Goal: Find specific page/section: Find specific page/section

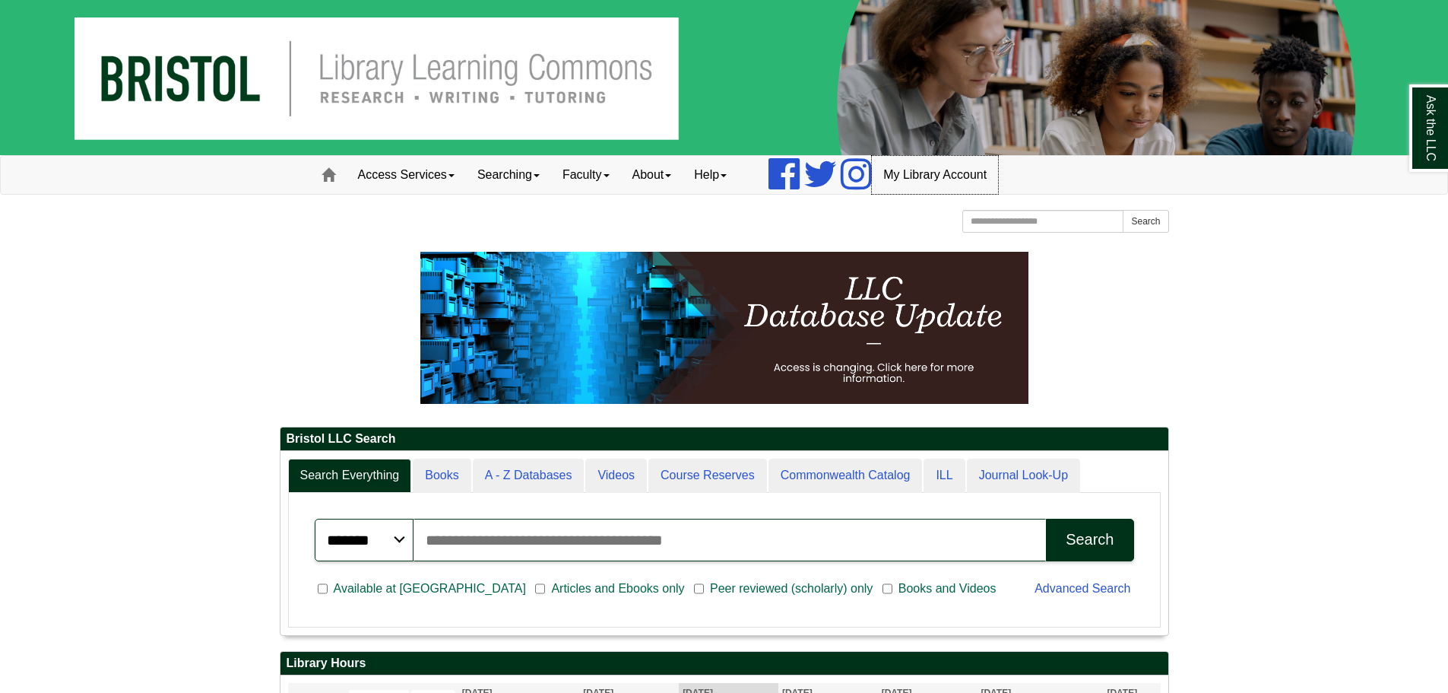
click at [938, 171] on link "My Library Account" at bounding box center [935, 175] width 126 height 38
click at [423, 176] on link "Access Services" at bounding box center [406, 175] width 119 height 38
click at [392, 206] on link "Access Services Policies" at bounding box center [426, 206] width 158 height 17
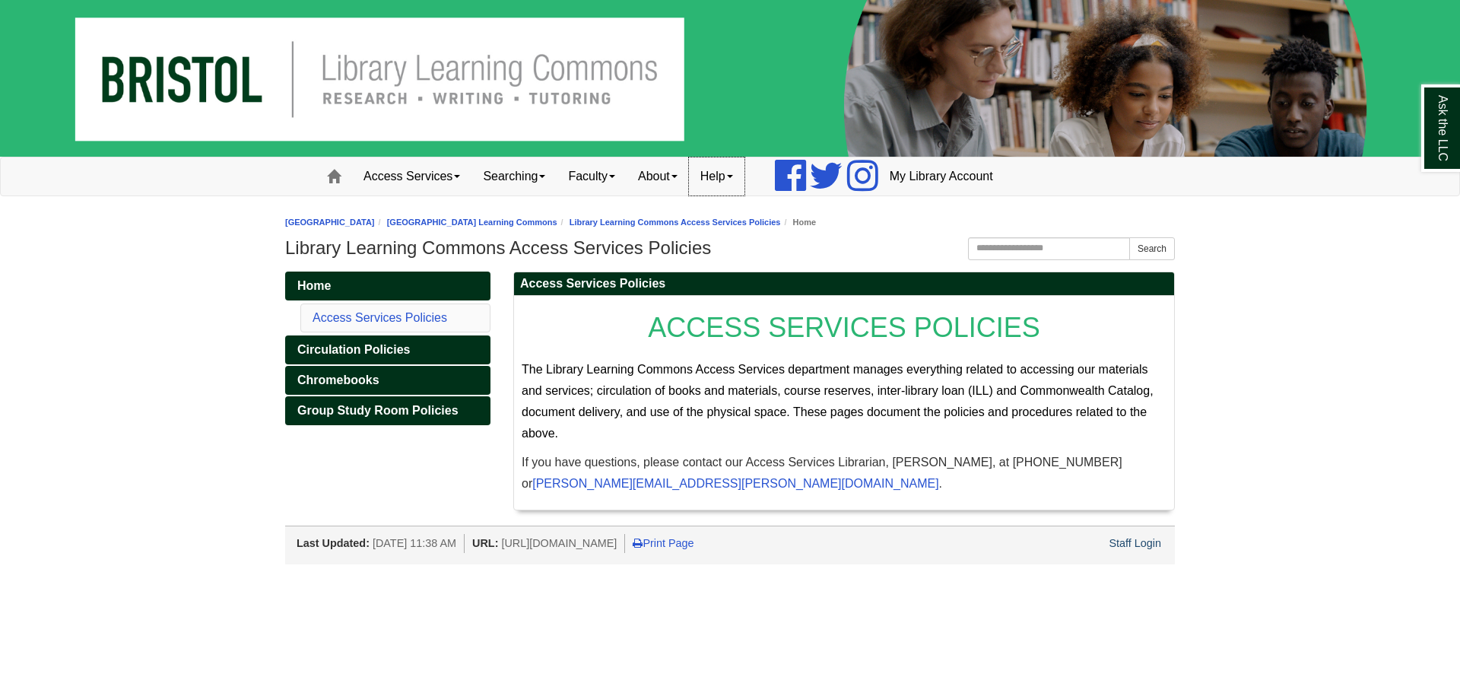
click at [738, 176] on link "Help" at bounding box center [716, 176] width 55 height 38
click at [670, 177] on link "About" at bounding box center [657, 176] width 62 height 38
click at [601, 175] on link "Faculty" at bounding box center [591, 176] width 70 height 38
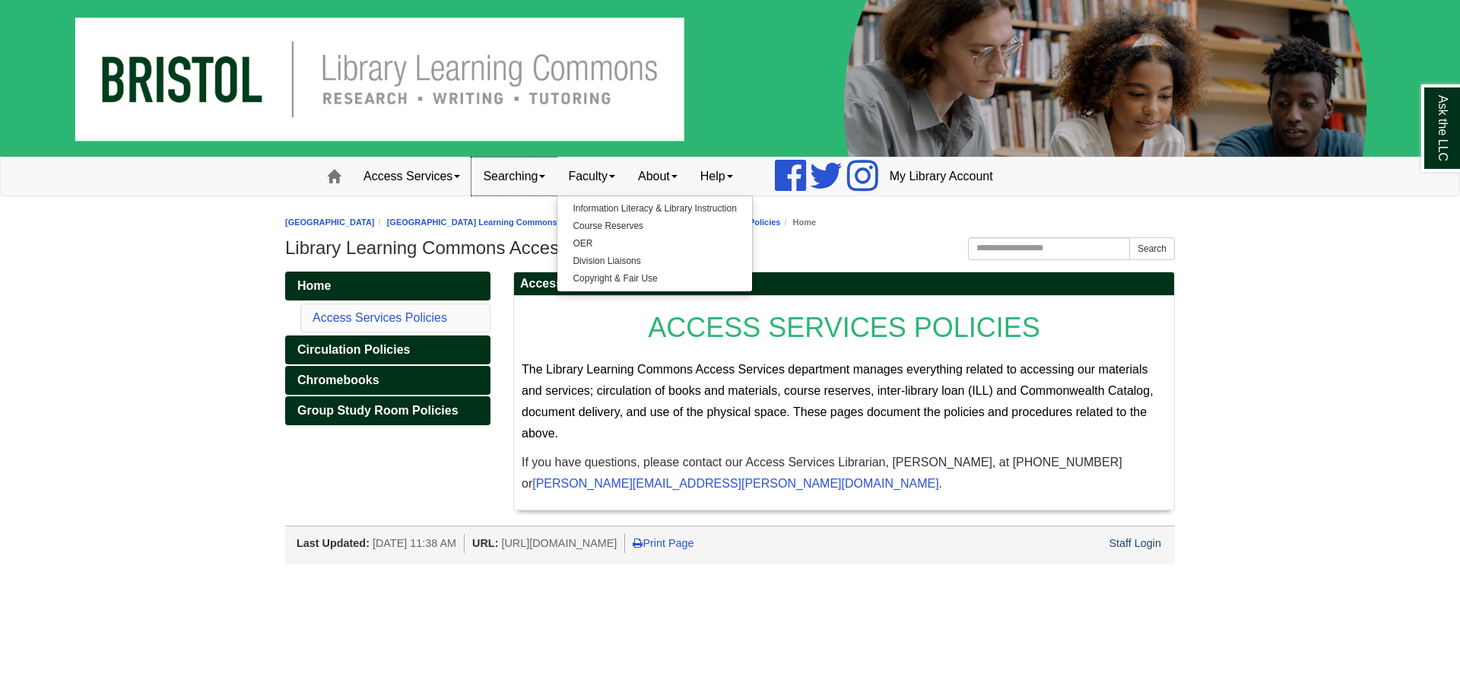
click at [519, 166] on link "Searching" at bounding box center [513, 176] width 85 height 38
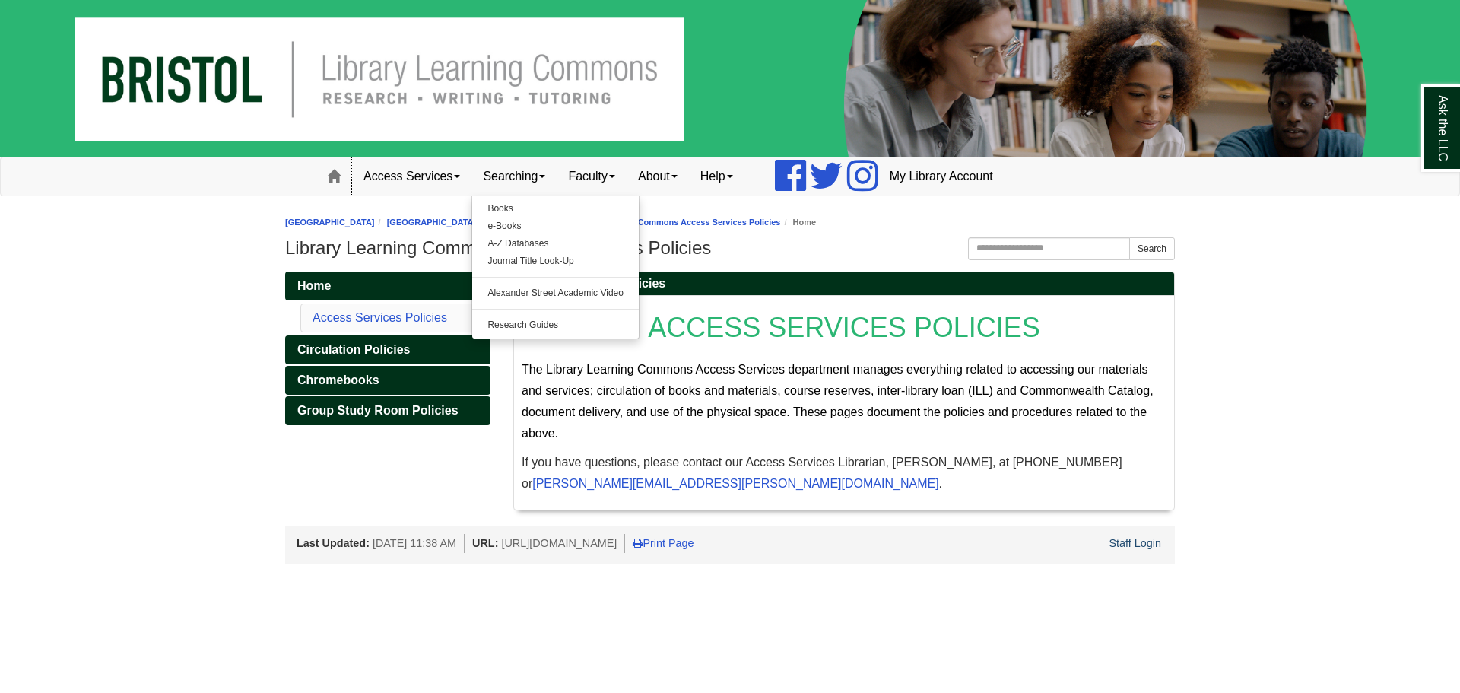
click at [437, 167] on link "Access Services" at bounding box center [411, 176] width 119 height 38
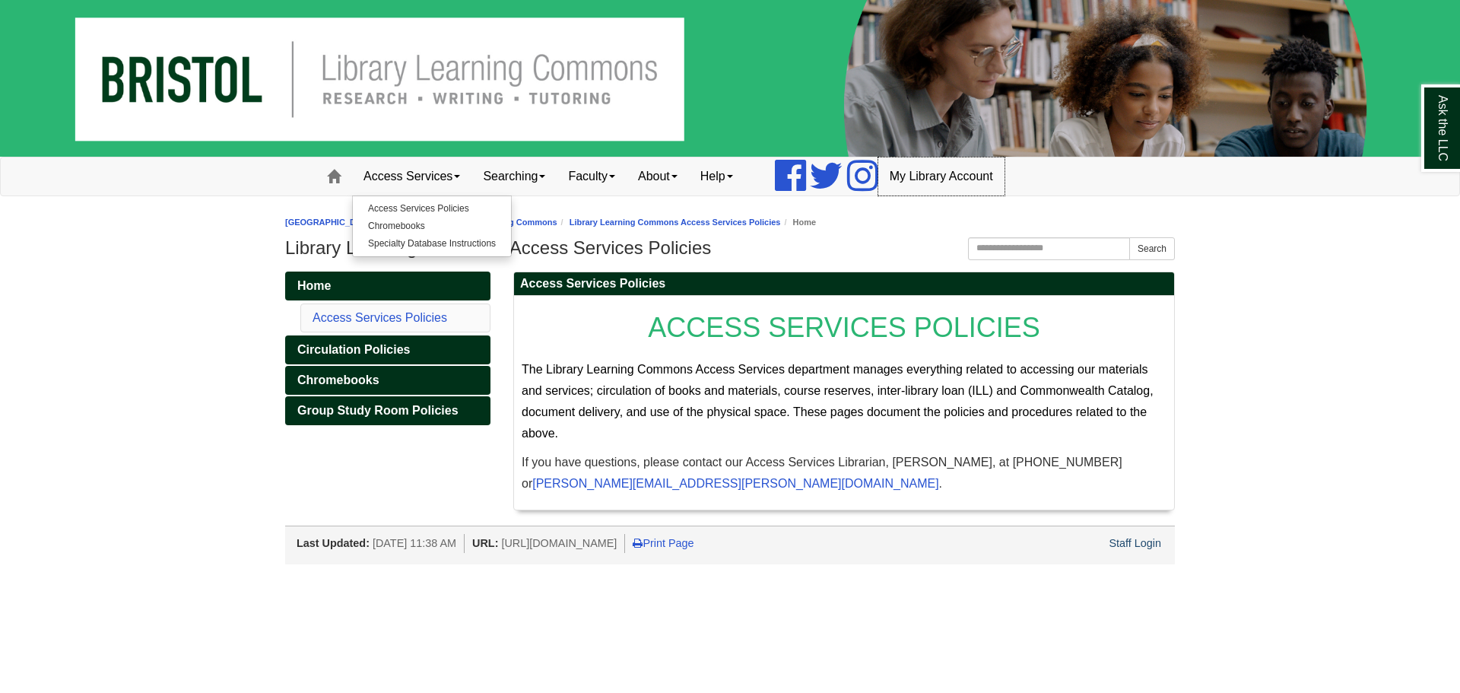
click at [955, 173] on link "My Library Account" at bounding box center [941, 176] width 126 height 38
